Goal: Task Accomplishment & Management: Complete application form

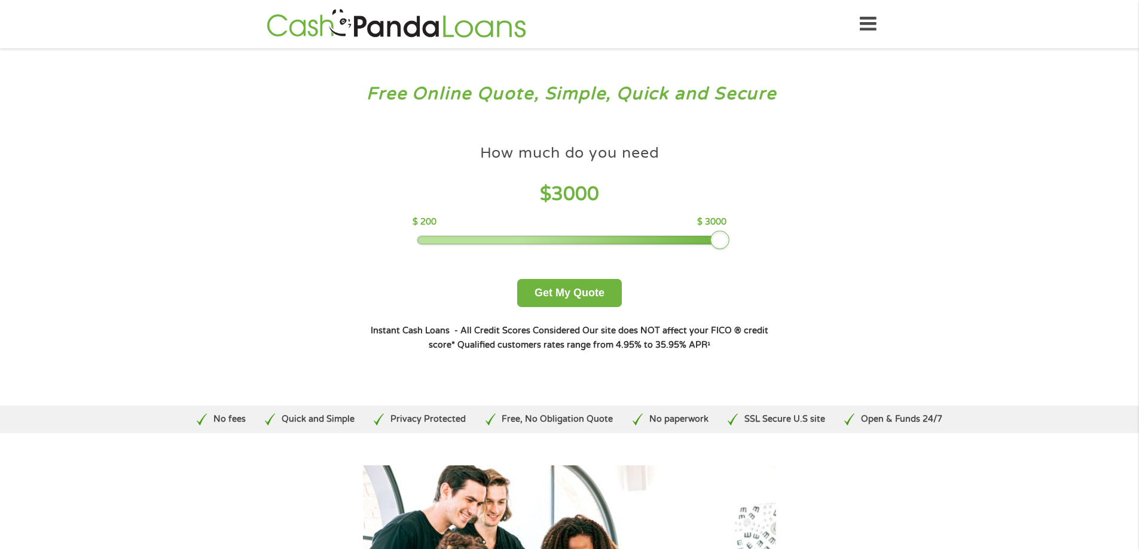
drag, startPoint x: 499, startPoint y: 242, endPoint x: 761, endPoint y: 242, distance: 261.9
click at [761, 242] on div "How much do you need $ 3000 $ 200 $ 3000 Get My Quote" at bounding box center [569, 223] width 418 height 169
click at [579, 295] on button "Get My Quote" at bounding box center [569, 293] width 105 height 28
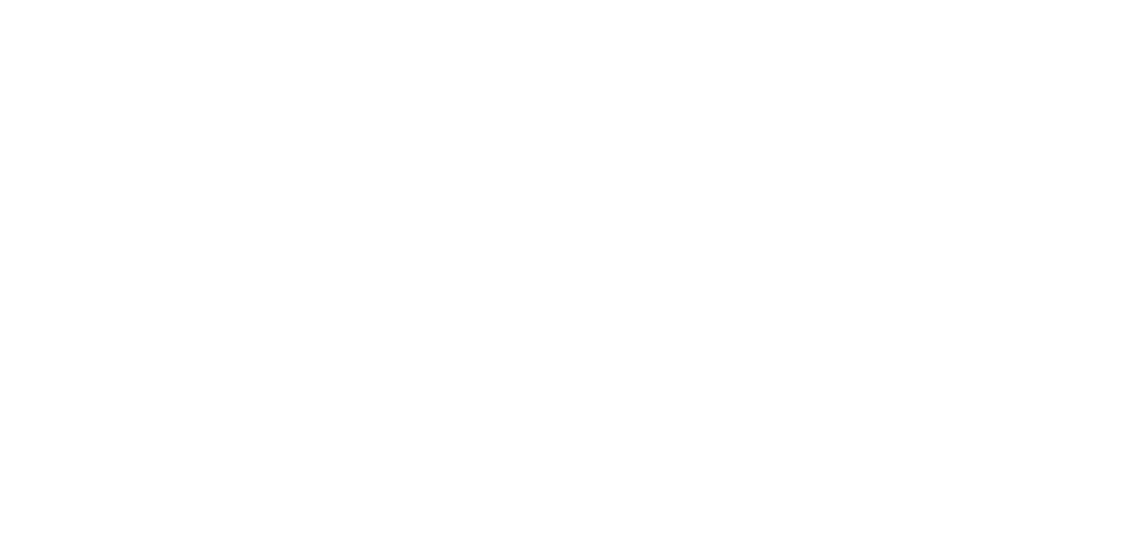
click at [0, 0] on html at bounding box center [0, 0] width 0 height 0
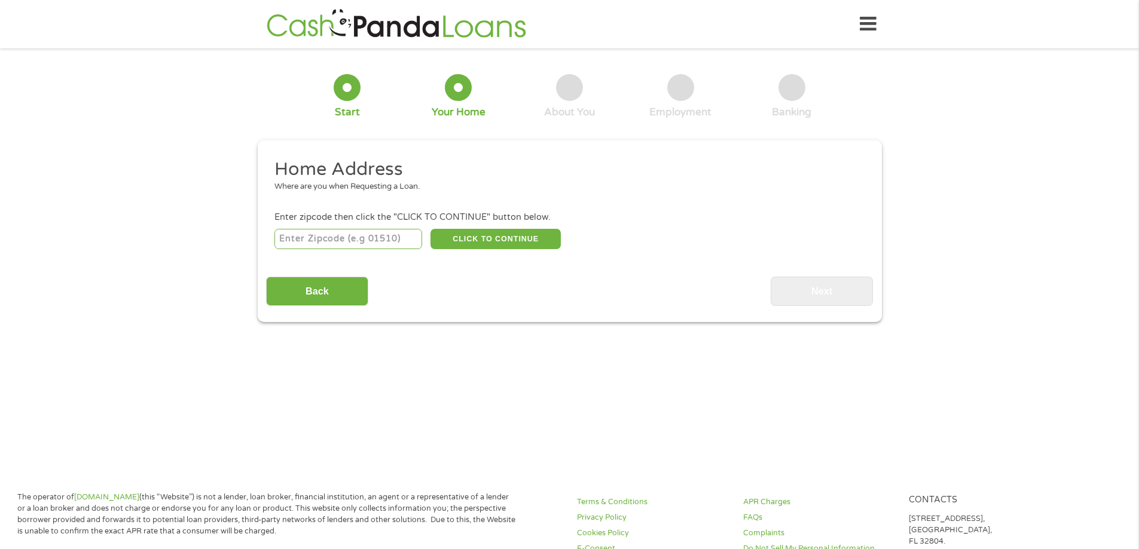
click at [348, 236] on input "number" at bounding box center [348, 239] width 148 height 20
type input "46235"
click at [490, 233] on button "CLICK TO CONTINUE" at bounding box center [495, 239] width 130 height 20
type input "46235"
type input "Indianapolis"
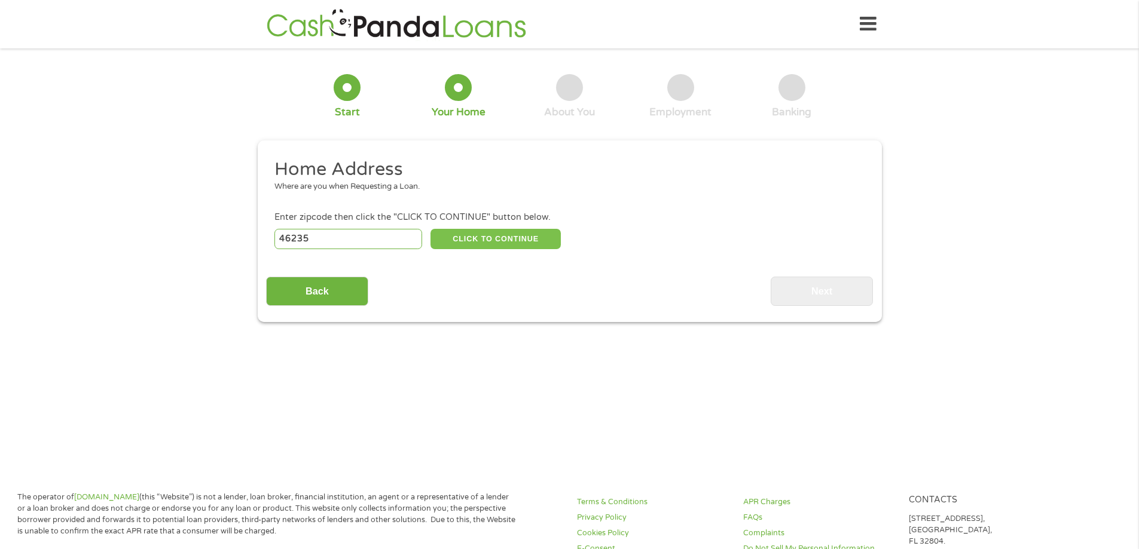
select select "[US_STATE]"
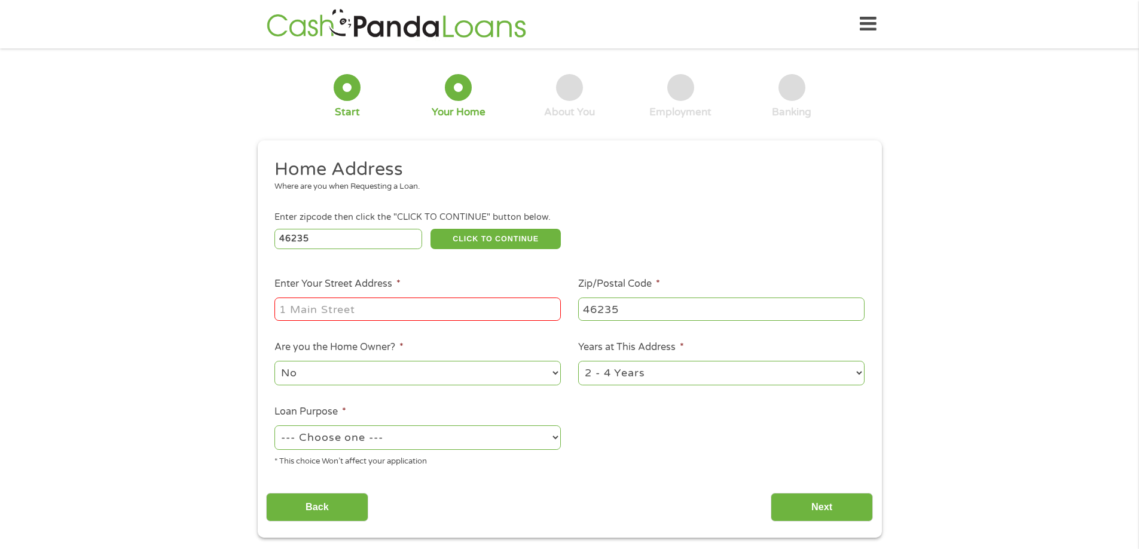
click at [410, 311] on input "Enter Your Street Address *" at bounding box center [417, 309] width 286 height 23
type input "4409 ARISTOCRAT LANE"
click at [346, 373] on select "No Yes" at bounding box center [417, 373] width 286 height 25
click at [274, 361] on select "No Yes" at bounding box center [417, 373] width 286 height 25
click at [405, 441] on select "--- Choose one --- Pay Bills Debt Consolidation Home Improvement Major Purchase…" at bounding box center [417, 438] width 286 height 25
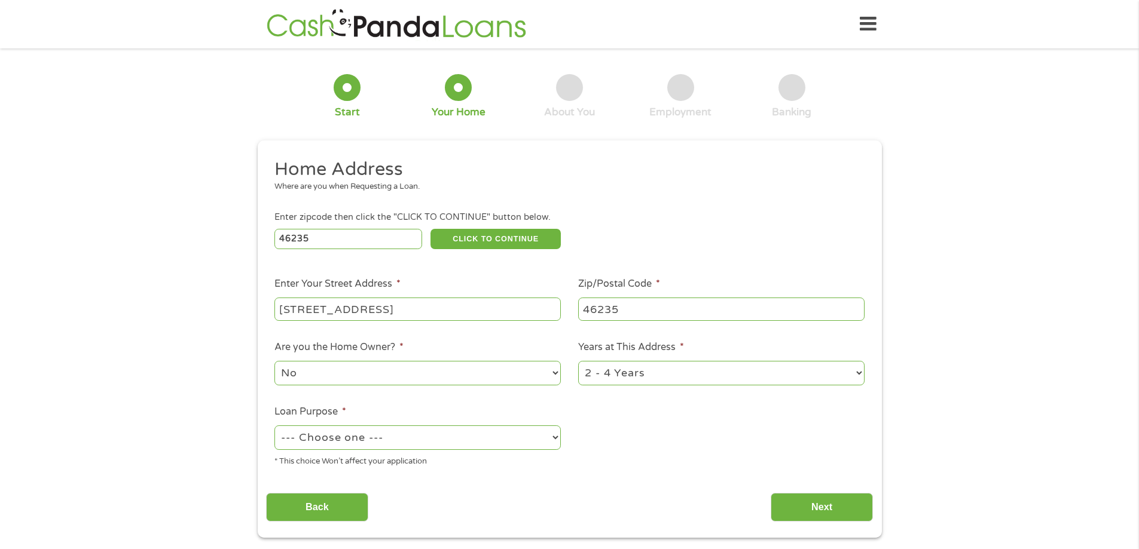
select select "other"
click at [274, 426] on select "--- Choose one --- Pay Bills Debt Consolidation Home Improvement Major Purchase…" at bounding box center [417, 438] width 286 height 25
click at [859, 373] on select "1 Year or less 1 - 2 Years 2 - 4 Years Over 4 Years" at bounding box center [721, 373] width 286 height 25
select select "24months"
click at [578, 361] on select "1 Year or less 1 - 2 Years 2 - 4 Years Over 4 Years" at bounding box center [721, 373] width 286 height 25
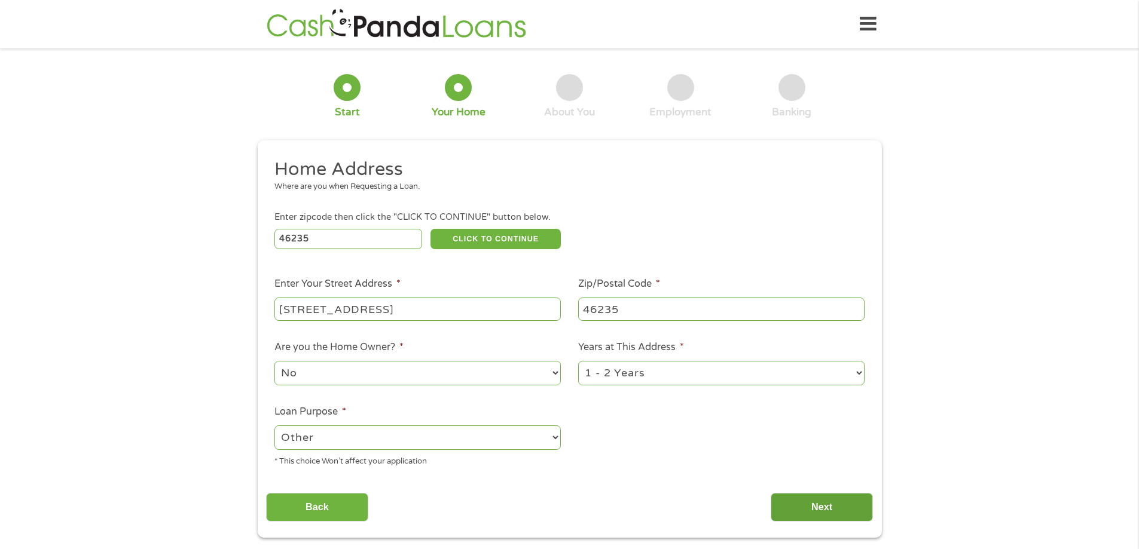
click at [844, 507] on input "Next" at bounding box center [822, 507] width 102 height 29
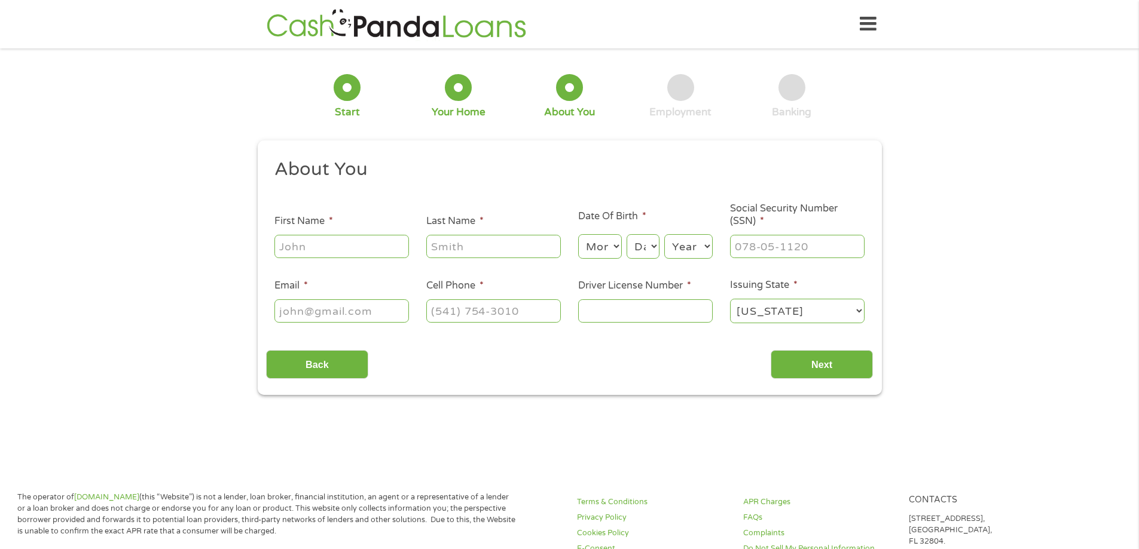
click at [366, 249] on input "First Name *" at bounding box center [341, 246] width 135 height 23
type input "DEBRA"
click at [448, 247] on input "Last Name *" at bounding box center [493, 246] width 135 height 23
type input "PATTERSON"
click at [609, 245] on select "Month 1 2 3 4 5 6 7 8 9 10 11 12" at bounding box center [600, 246] width 44 height 25
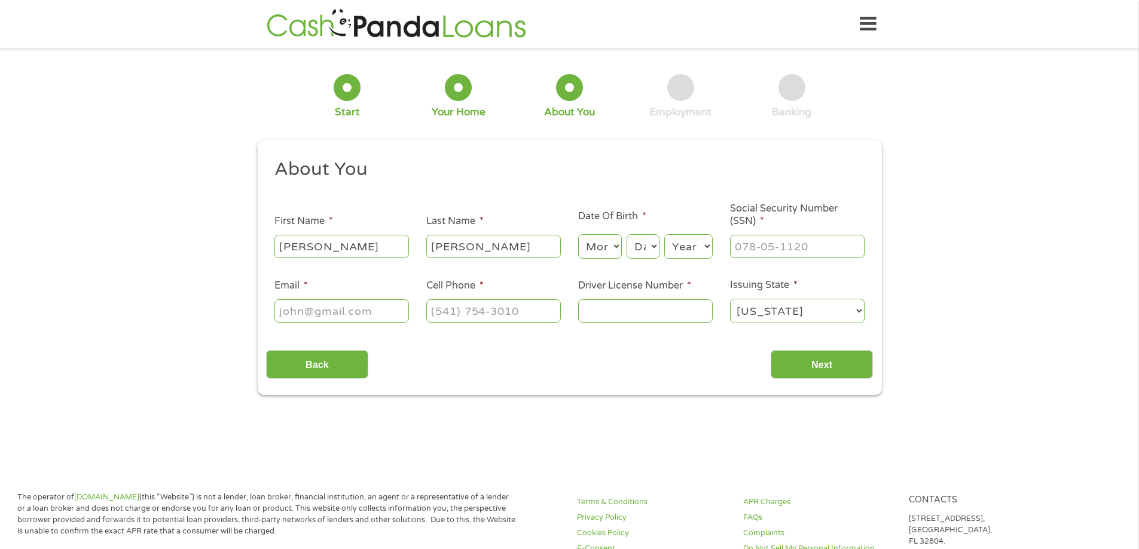
select select "2"
click at [578, 234] on select "Month 1 2 3 4 5 6 7 8 9 10 11 12" at bounding box center [600, 246] width 44 height 25
click at [649, 253] on select "Day 1 2 3 4 5 6 7 8 9 10 11 12 13 14 15 16 17 18 19 20 21 22 23 24 25 26 27 28 …" at bounding box center [643, 246] width 32 height 25
select select "16"
click at [627, 234] on select "Day 1 2 3 4 5 6 7 8 9 10 11 12 13 14 15 16 17 18 19 20 21 22 23 24 25 26 27 28 …" at bounding box center [643, 246] width 32 height 25
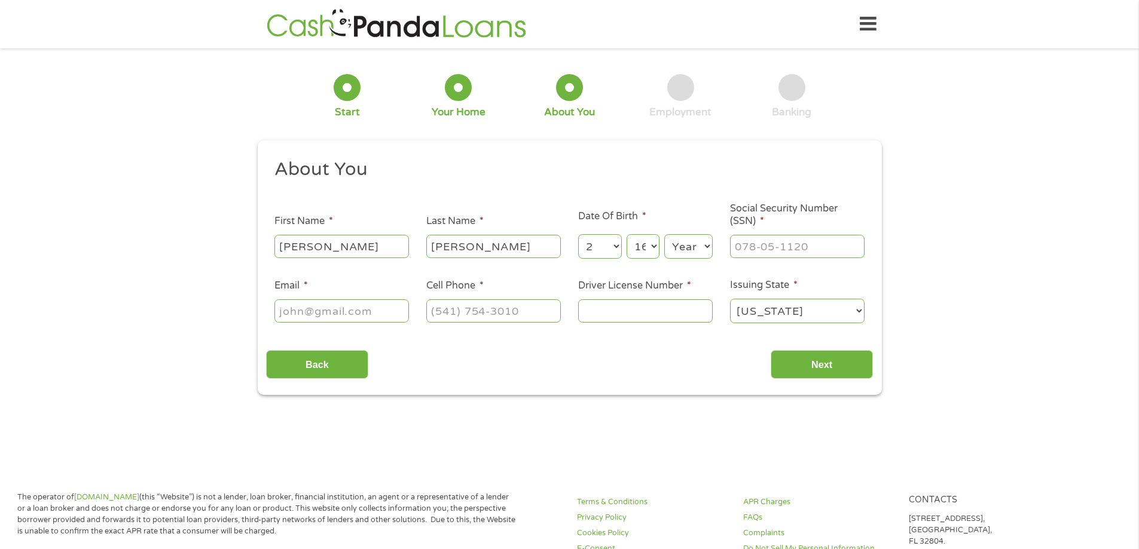
click at [701, 248] on select "Year 2007 2006 2005 2004 2003 2002 2001 2000 1999 1998 1997 1996 1995 1994 1993…" at bounding box center [688, 246] width 48 height 25
select select "1978"
click at [664, 234] on select "Year 2007 2006 2005 2004 2003 2002 2001 2000 1999 1998 1997 1996 1995 1994 1993…" at bounding box center [688, 246] width 48 height 25
click at [746, 244] on input "___-__-____" at bounding box center [797, 246] width 135 height 23
type input "357-70-7212"
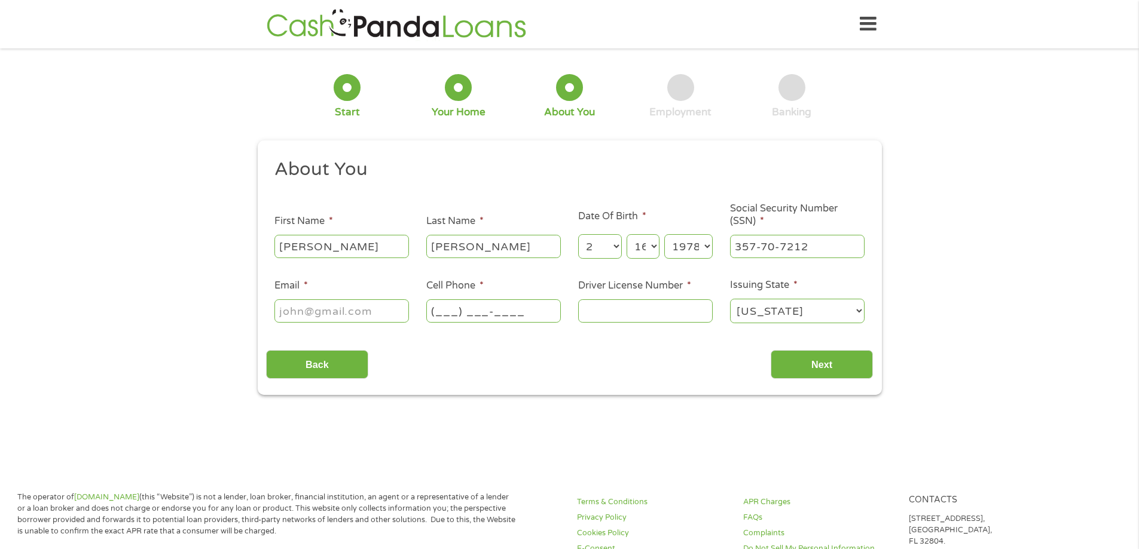
click at [440, 311] on input "(___) ___-____" at bounding box center [493, 311] width 135 height 23
type input "(317) 222-0431"
click at [285, 305] on input "Email *" at bounding box center [341, 311] width 135 height 23
type input "DEBPATTERS13@GMAIL.COM"
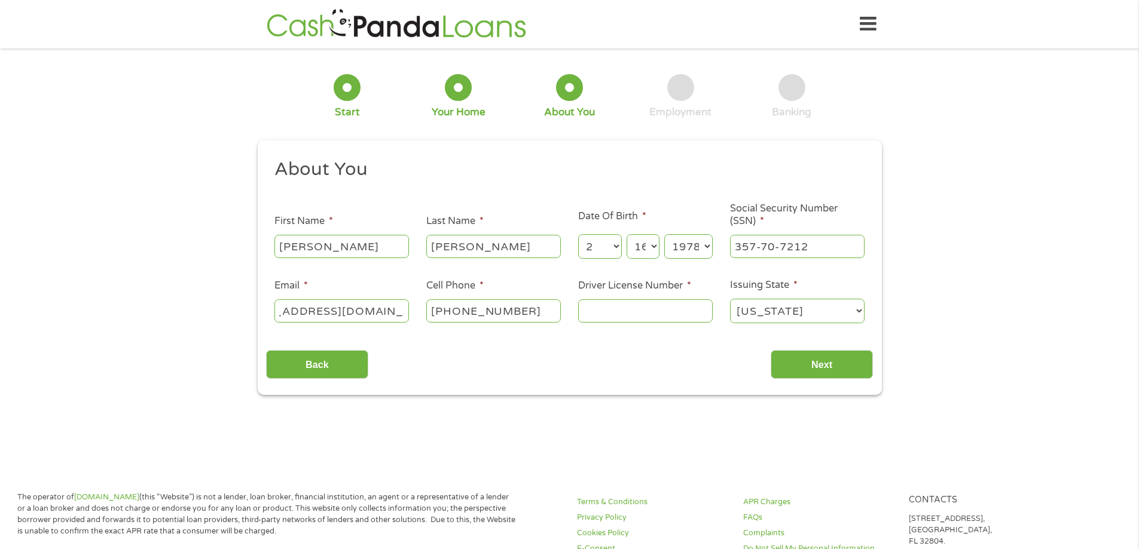
scroll to position [0, 0]
click at [616, 308] on input "Driver License Number *" at bounding box center [645, 311] width 135 height 23
type input "2310770365"
click at [837, 368] on input "Next" at bounding box center [822, 364] width 102 height 29
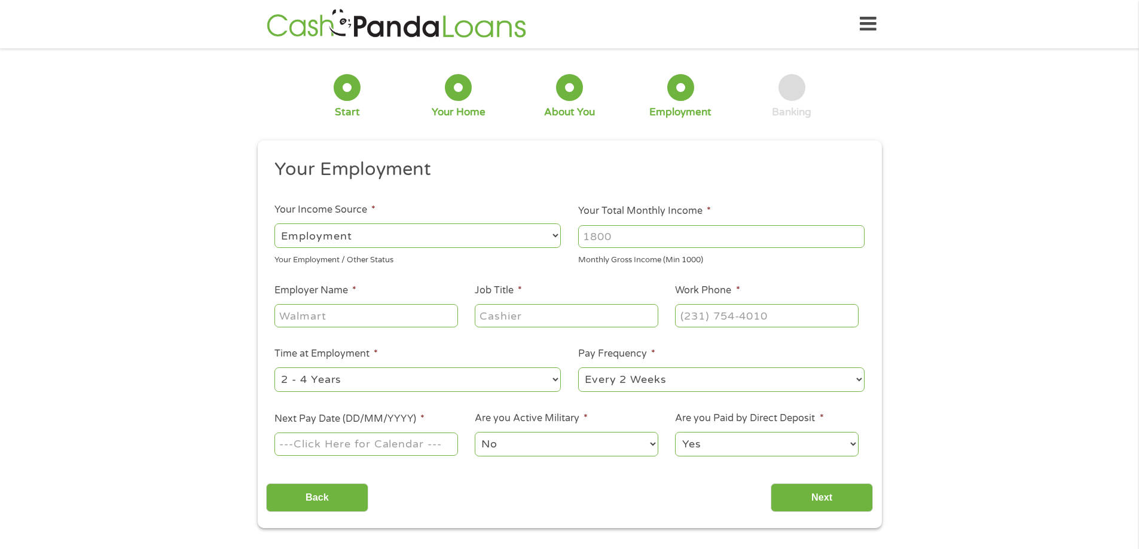
scroll to position [5, 5]
click at [446, 239] on select "--- Choose one --- Employment Self Employed Benefits" at bounding box center [417, 236] width 286 height 25
click at [274, 224] on select "--- Choose one --- Employment Self Employed Benefits" at bounding box center [417, 236] width 286 height 25
click at [613, 236] on input "Your Total Monthly Income *" at bounding box center [721, 236] width 286 height 23
type input "3600"
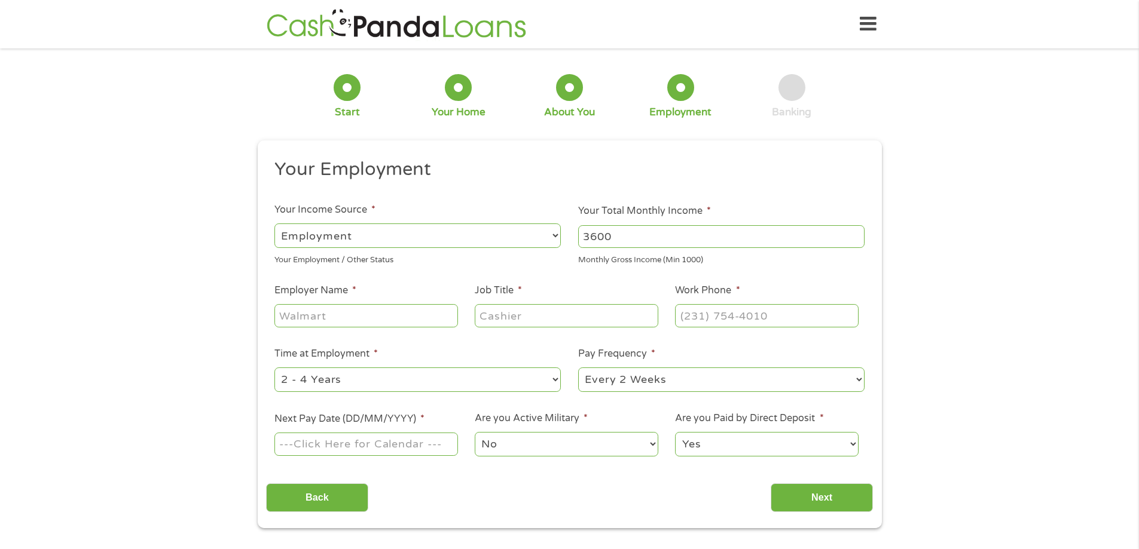
click at [393, 314] on input "Employer Name *" at bounding box center [365, 315] width 183 height 23
type input "HEALTH & HOSPITAL CORPORATION"
click at [493, 310] on input "Job Title *" at bounding box center [566, 315] width 183 height 23
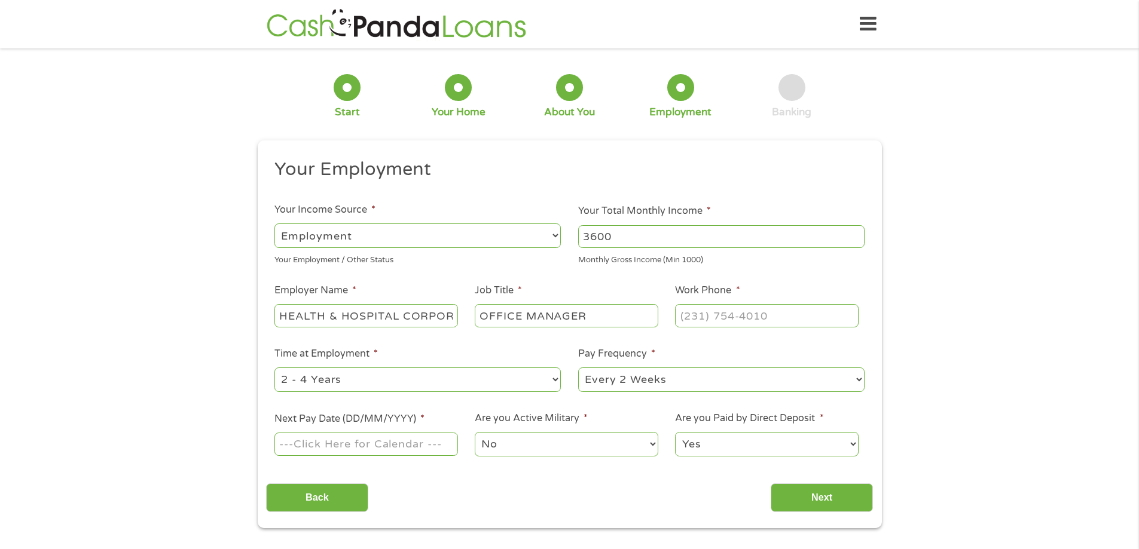
type input "OFFICE MANAGER"
click at [691, 316] on input "(___) ___-____" at bounding box center [766, 315] width 183 height 23
type input "(317) 222-0431"
click at [475, 384] on select "--- Choose one --- 1 Year or less 1 - 2 Years 2 - 4 Years Over 4 Years" at bounding box center [417, 380] width 286 height 25
select select "60months"
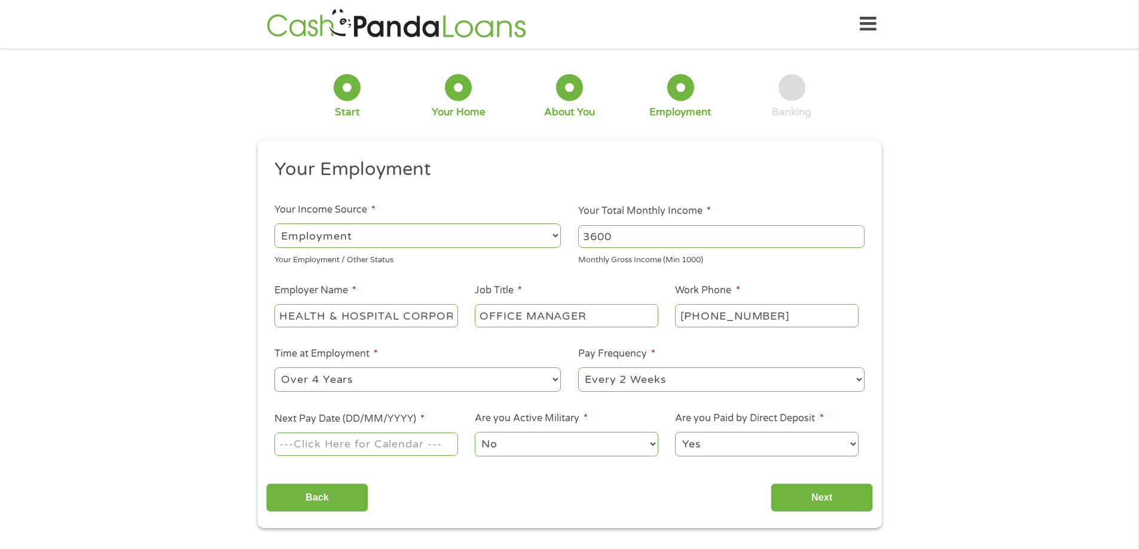
click at [274, 368] on select "--- Choose one --- 1 Year or less 1 - 2 Years 2 - 4 Years Over 4 Years" at bounding box center [417, 380] width 286 height 25
click at [441, 445] on input "Next Pay Date (DD/MM/YYYY) *" at bounding box center [365, 444] width 183 height 23
type input "03/10/2025"
click at [799, 497] on input "Next" at bounding box center [822, 498] width 102 height 29
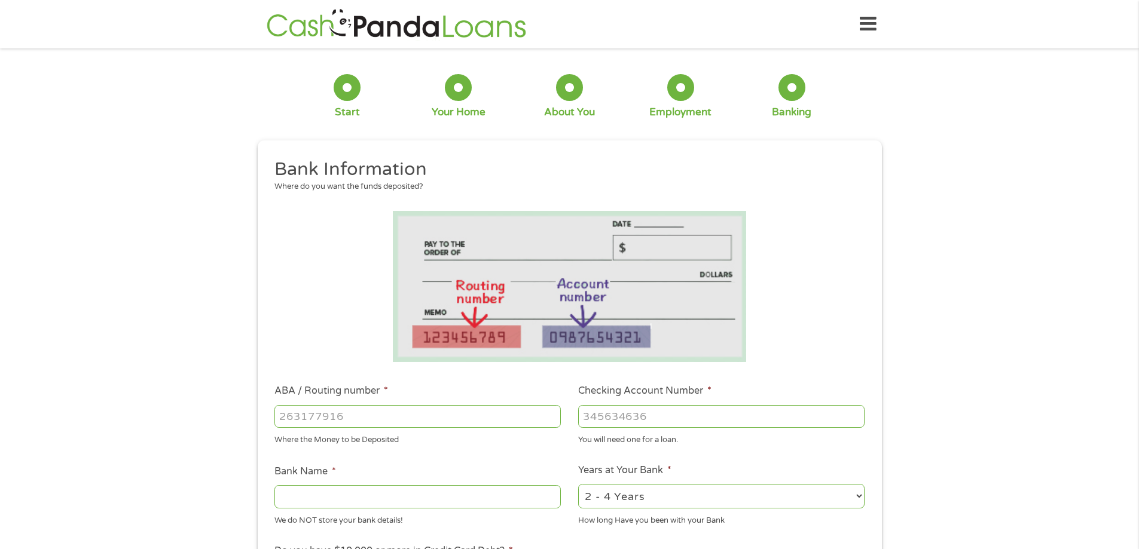
click at [418, 414] on input "ABA / Routing number *" at bounding box center [417, 416] width 286 height 23
type input "074000010"
type input "JPMORGAN CHASE BANK NA"
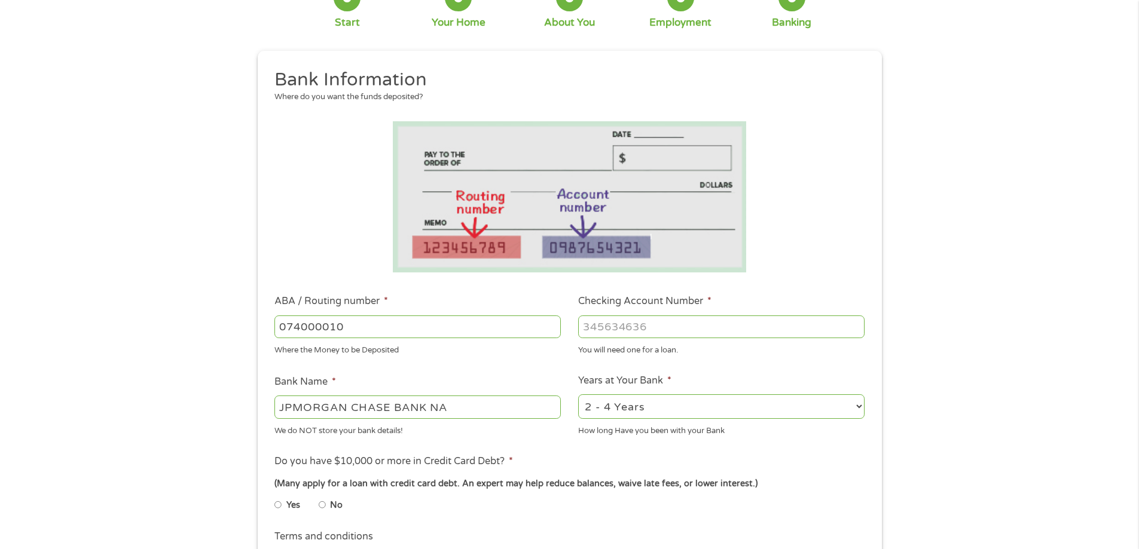
scroll to position [120, 0]
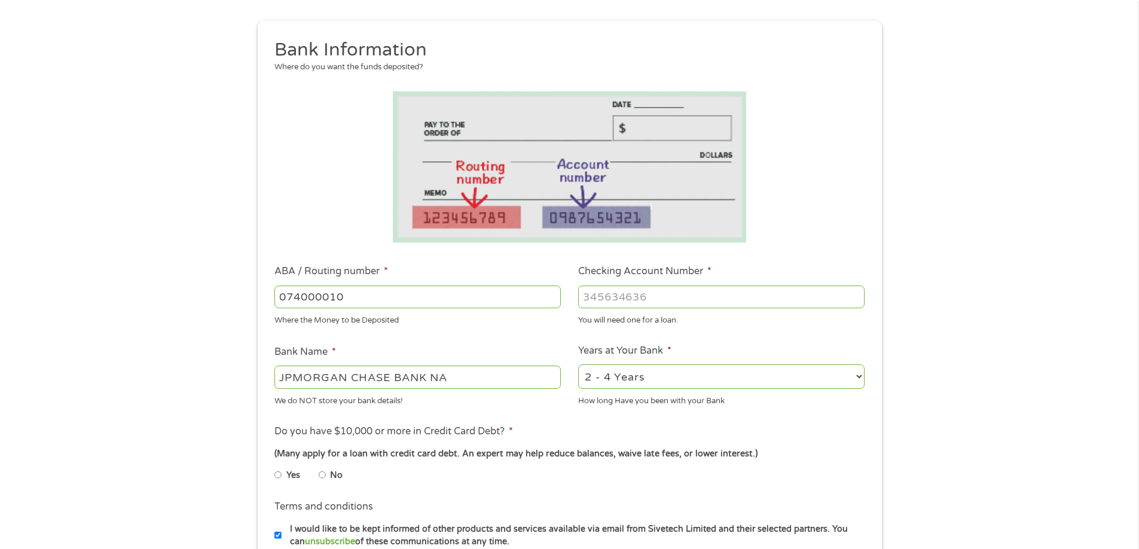
type input "074000010"
click at [838, 377] on select "2 - 4 Years 6 - 12 Months 1 - 2 Years Over 4 Years" at bounding box center [721, 377] width 286 height 25
select select "60months"
click at [578, 365] on select "2 - 4 Years 6 - 12 Months 1 - 2 Years Over 4 Years" at bounding box center [721, 377] width 286 height 25
click at [727, 296] on input "Checking Account Number *" at bounding box center [721, 297] width 286 height 23
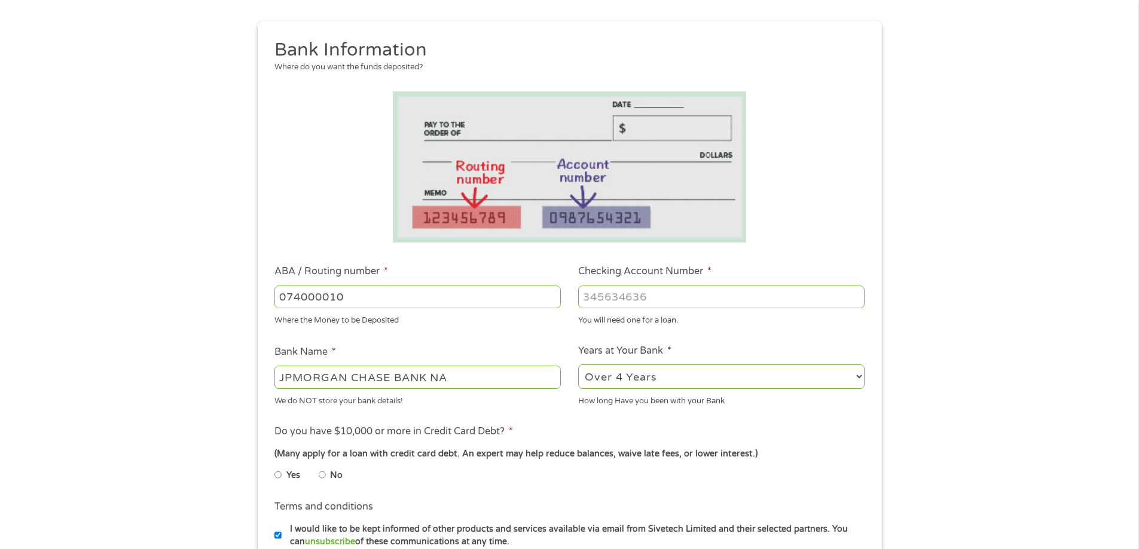
click at [325, 475] on input "No" at bounding box center [322, 475] width 7 height 19
radio input "true"
click at [635, 295] on input "Checking Account Number *" at bounding box center [721, 297] width 286 height 23
click at [684, 289] on input "Checking Account Number *" at bounding box center [721, 297] width 286 height 23
click at [674, 295] on input "763272542" at bounding box center [721, 297] width 286 height 23
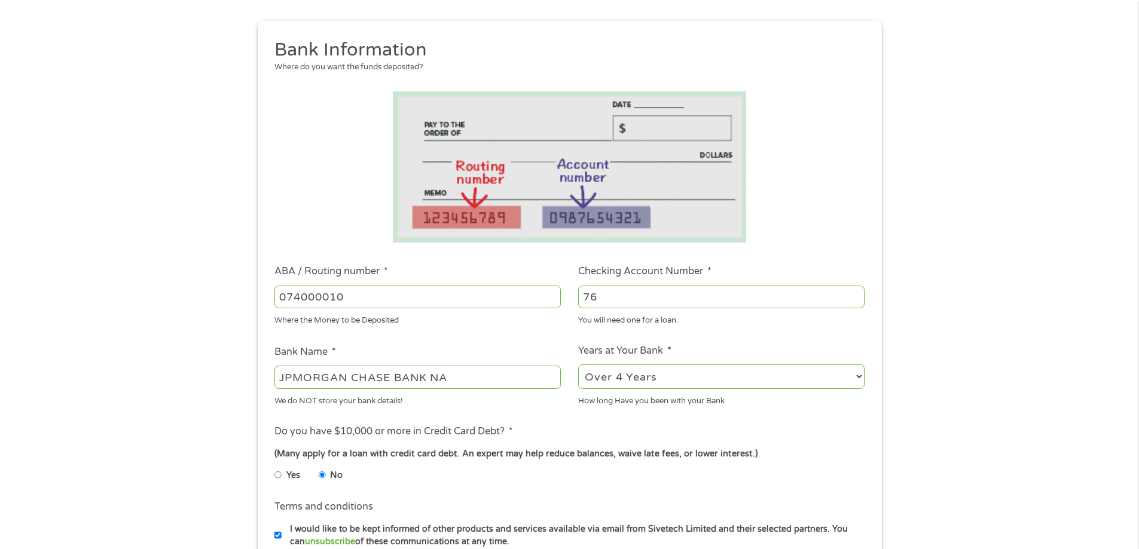
type input "7"
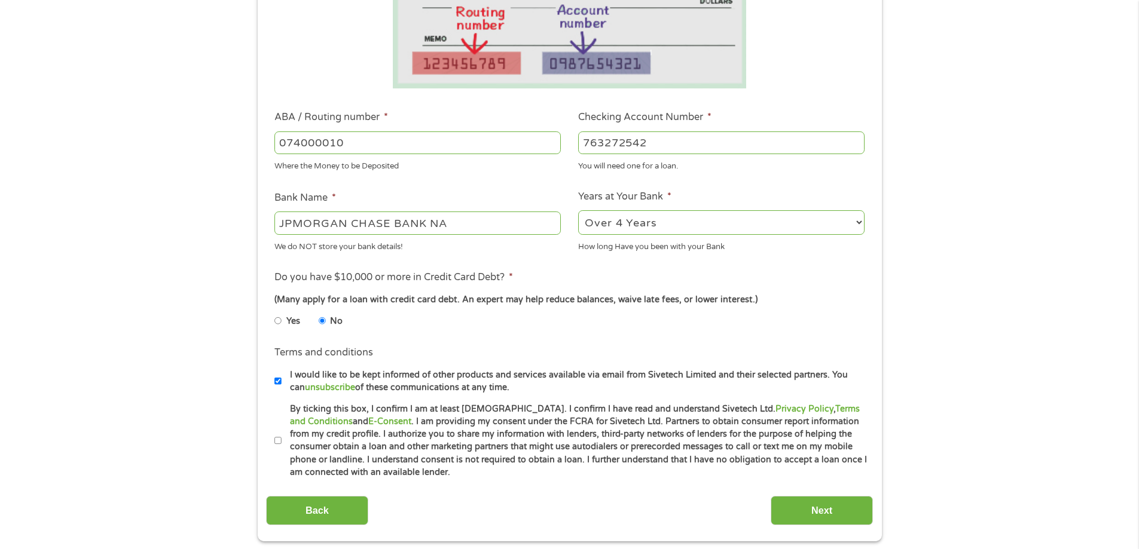
scroll to position [418, 0]
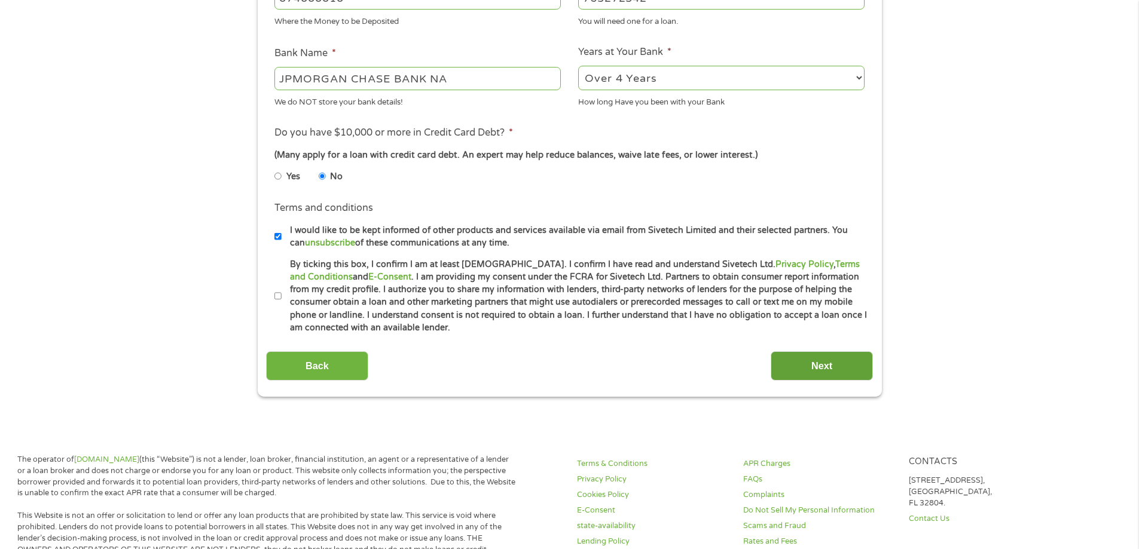
type input "763272542"
click at [840, 366] on input "Next" at bounding box center [822, 366] width 102 height 29
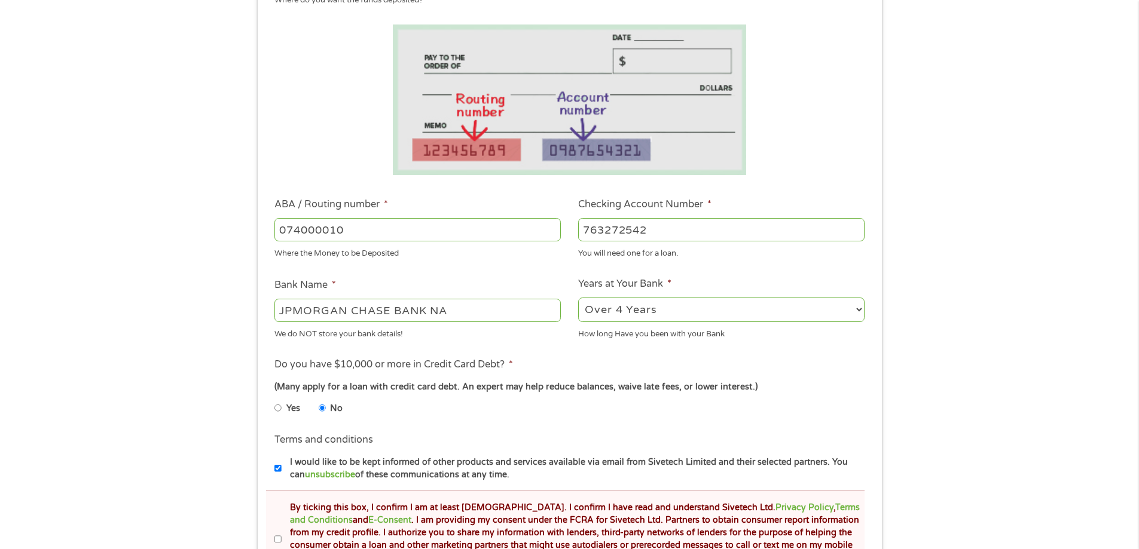
scroll to position [239, 0]
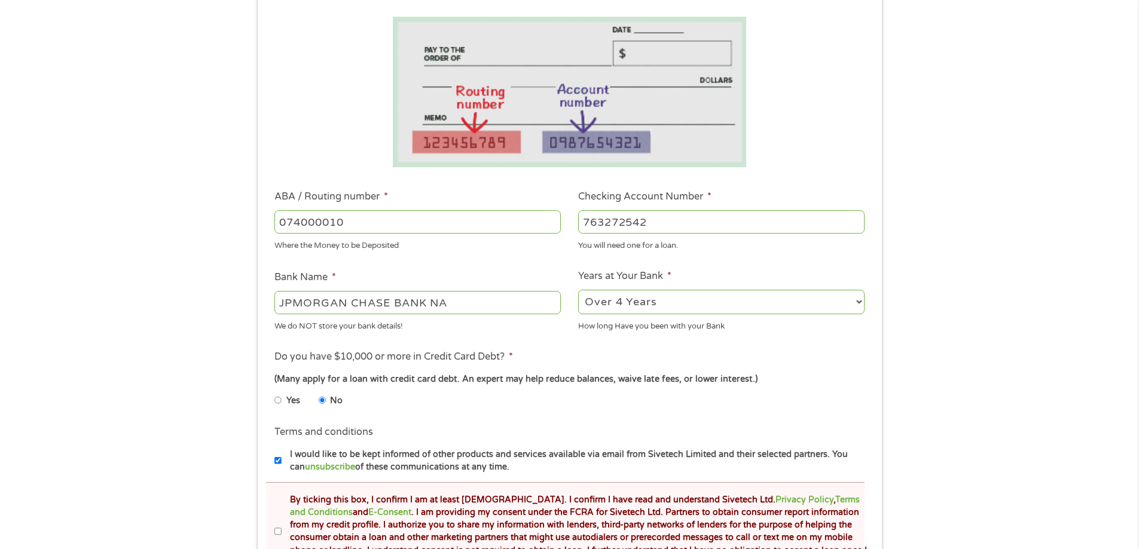
click at [669, 227] on input "763272542" at bounding box center [721, 221] width 286 height 23
type input "7"
type input "763272542"
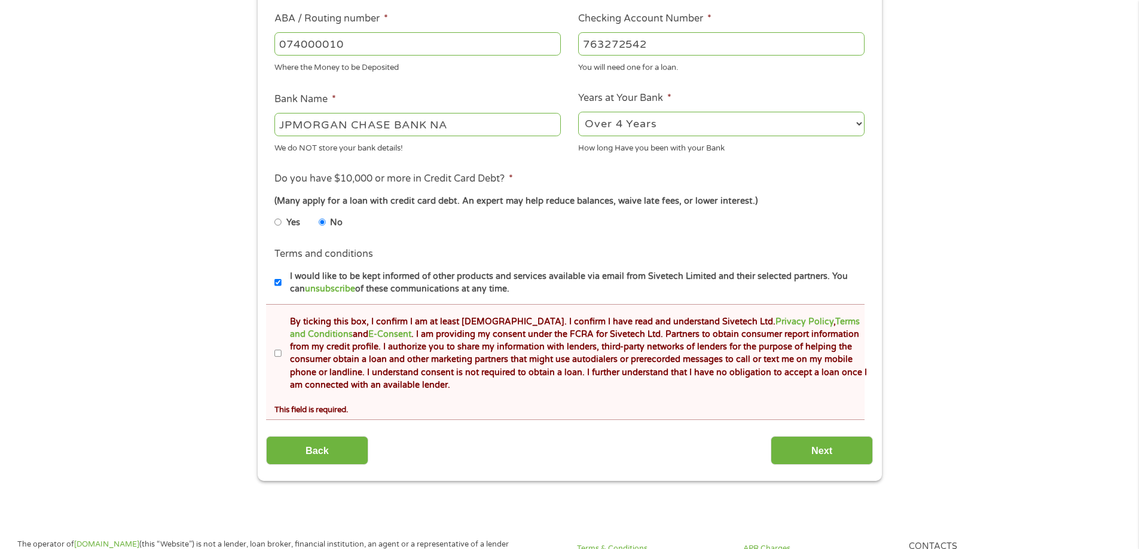
scroll to position [418, 0]
click at [279, 353] on input "By ticking this box, I confirm I am at least 18 years old. I confirm I have rea…" at bounding box center [277, 352] width 7 height 19
checkbox input "true"
click at [819, 450] on input "Next" at bounding box center [822, 449] width 102 height 29
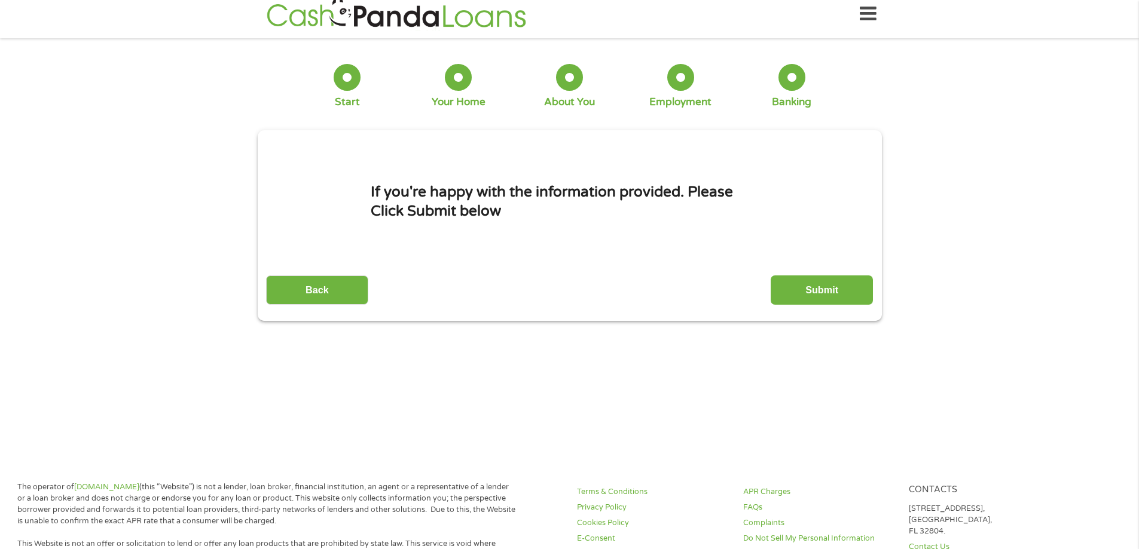
scroll to position [0, 0]
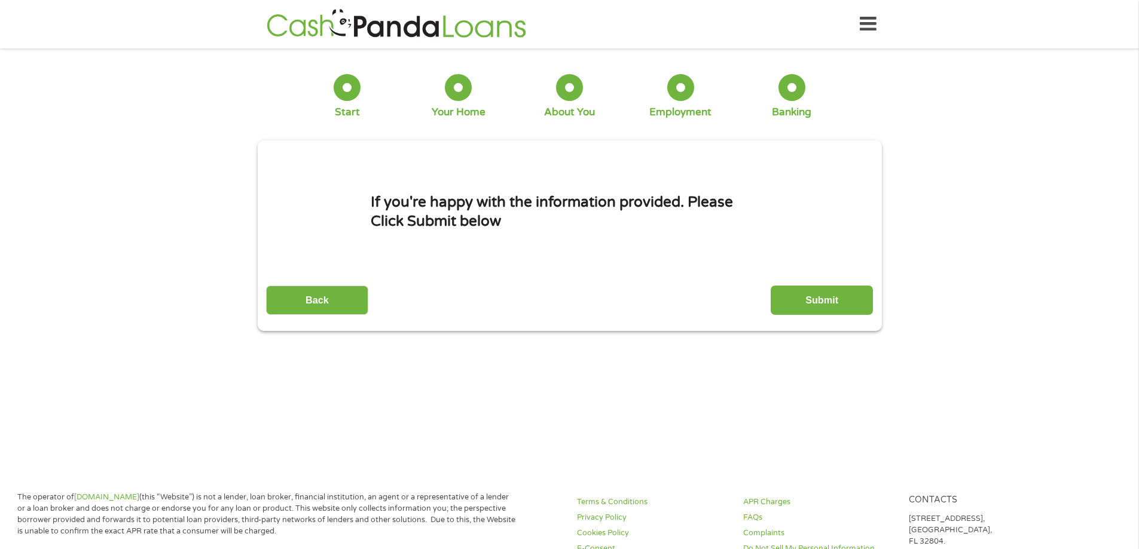
click at [837, 303] on input "Submit" at bounding box center [822, 300] width 102 height 29
